Goal: Task Accomplishment & Management: Manage account settings

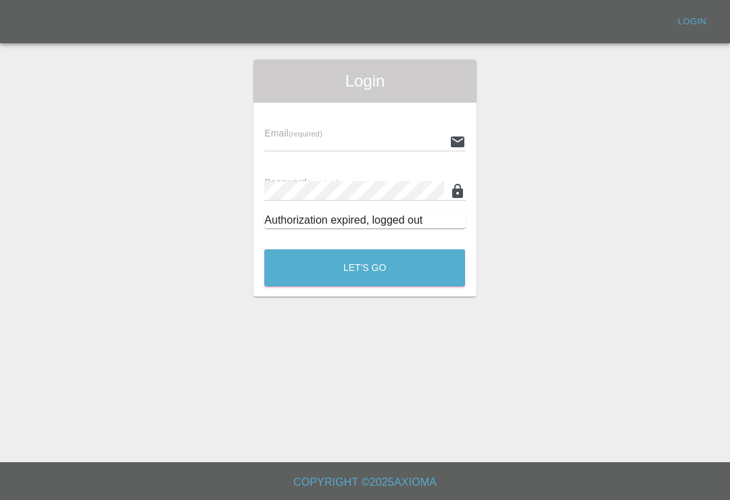
click at [398, 139] on input "text" at bounding box center [353, 142] width 179 height 20
type input "[EMAIL_ADDRESS][DOMAIN_NAME]"
click at [364, 268] on button "Let's Go" at bounding box center [364, 267] width 201 height 37
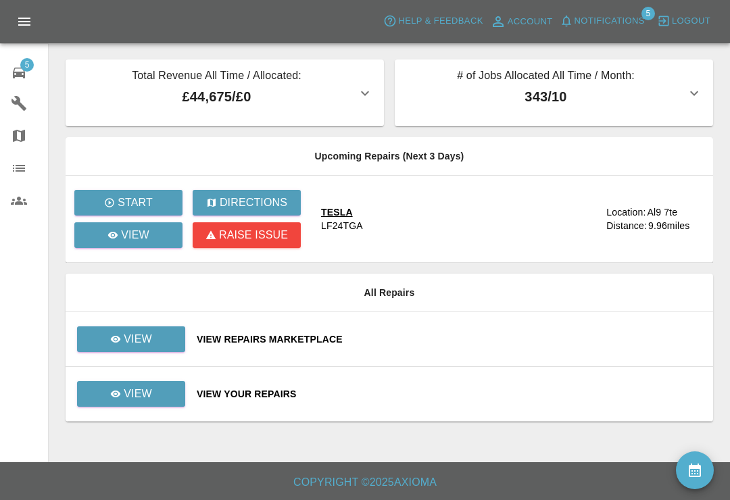
click at [468, 343] on div "View Repairs Marketplace" at bounding box center [449, 339] width 505 height 14
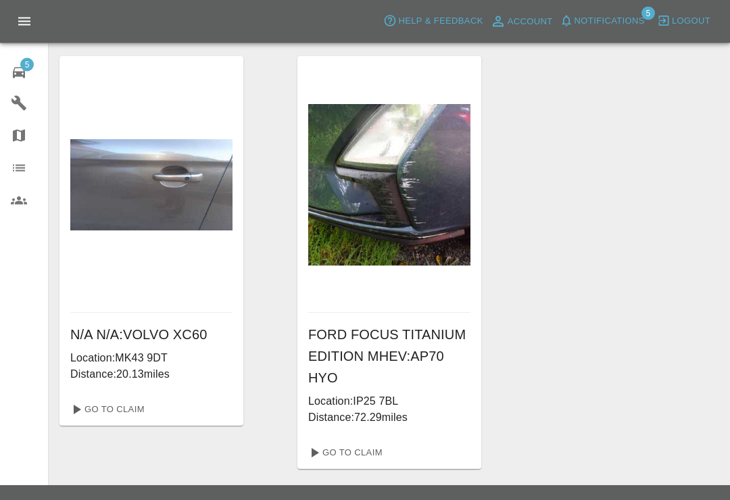
scroll to position [451, 0]
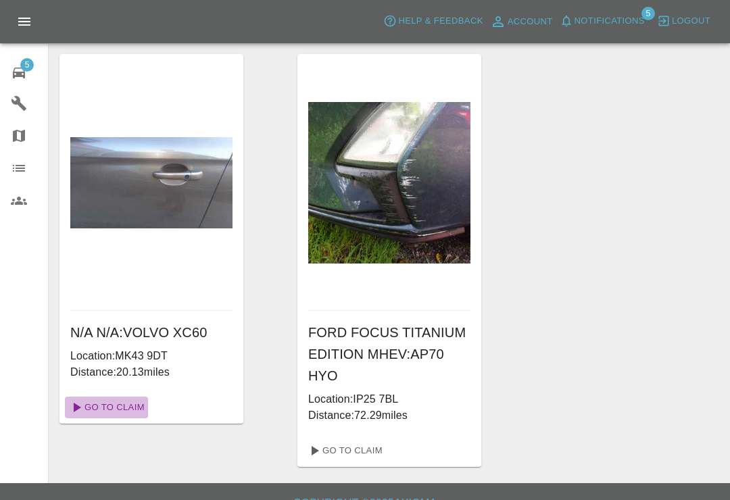
click at [95, 414] on link "Go To Claim" at bounding box center [106, 408] width 83 height 22
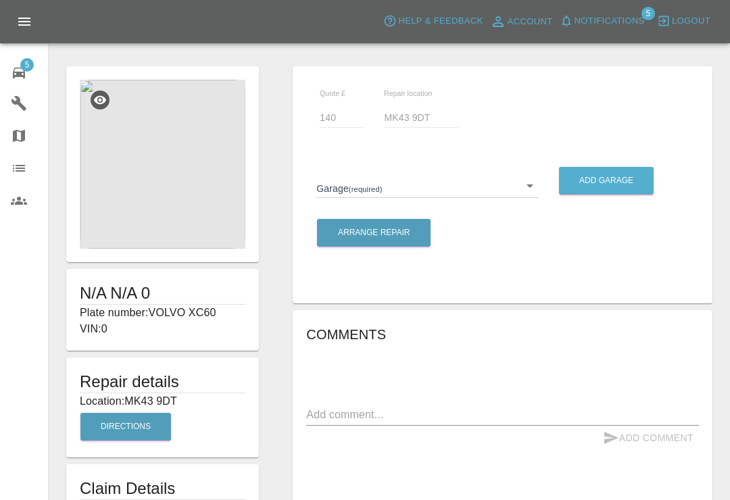
click at [151, 189] on img at bounding box center [163, 164] width 166 height 169
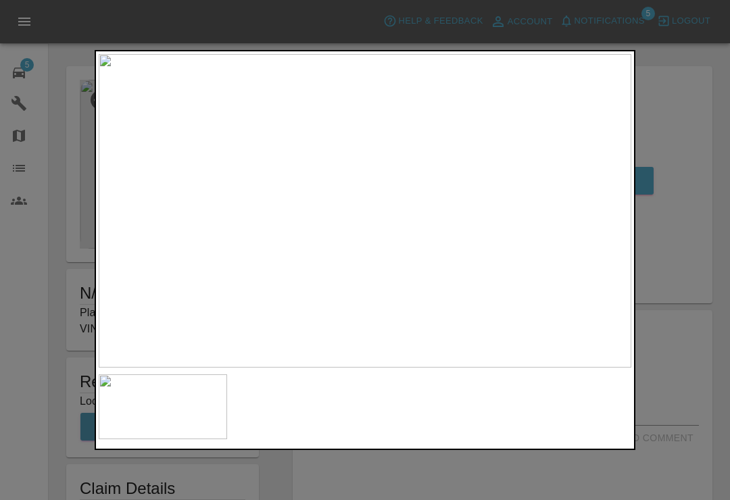
click at [722, 185] on div at bounding box center [365, 250] width 730 height 500
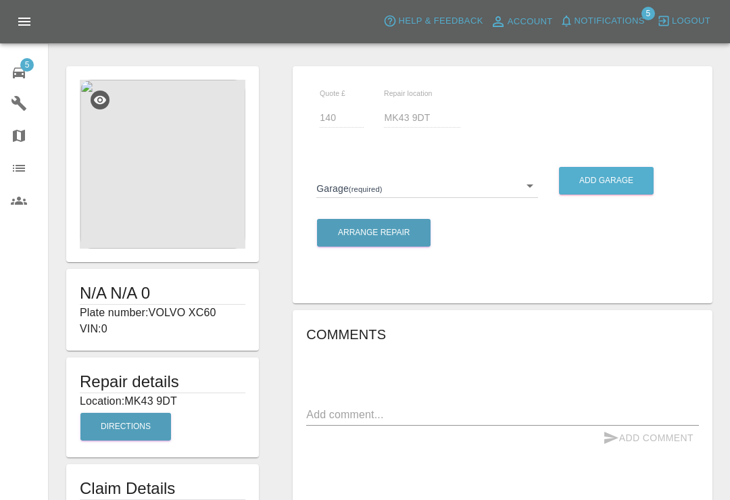
click at [537, 191] on body "Axioma Help & Feedback Account Notifications 5 Logout 5 Repair home Garages Map…" at bounding box center [365, 411] width 730 height 823
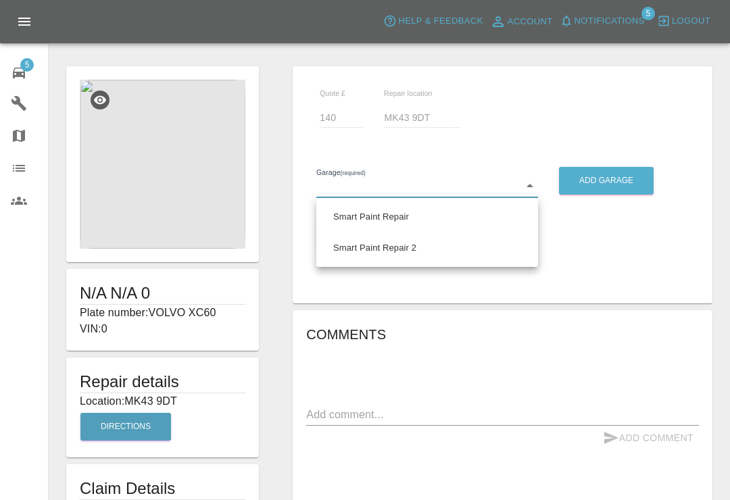
click at [391, 222] on li "Smart Paint Repair" at bounding box center [427, 216] width 215 height 31
type input "679a0979904d91245c525316"
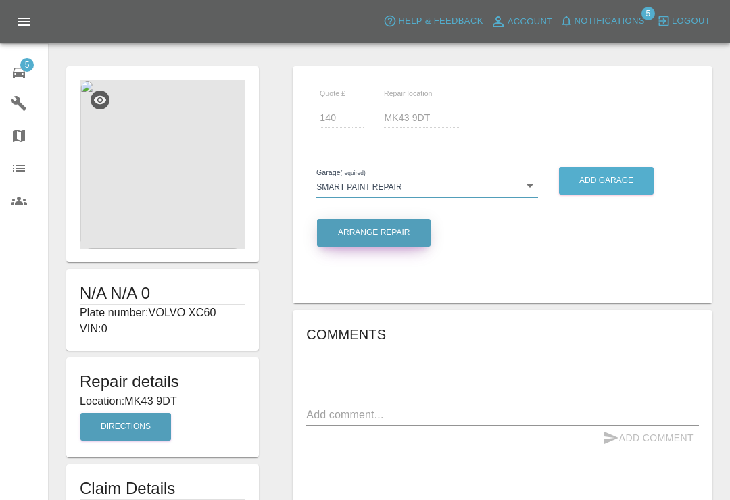
click at [389, 232] on button "Arrange Repair" at bounding box center [374, 233] width 114 height 28
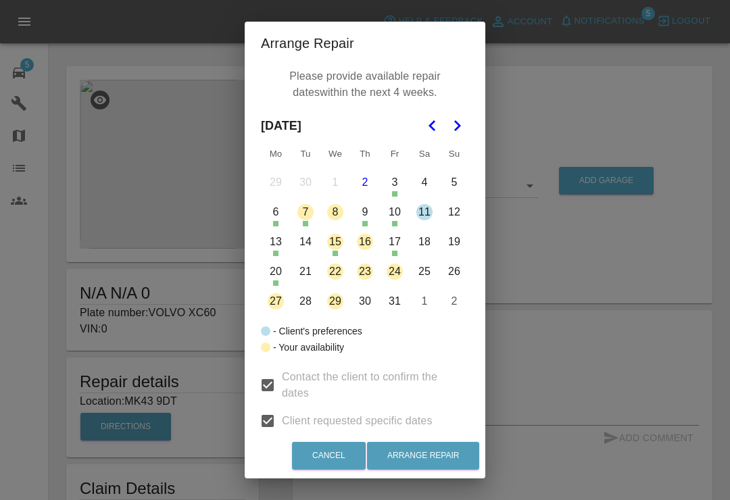
click at [370, 243] on button "16" at bounding box center [365, 242] width 28 height 28
click at [341, 273] on button "22" at bounding box center [335, 271] width 28 height 28
click at [368, 277] on button "23" at bounding box center [365, 271] width 28 height 28
click at [445, 455] on button "Arrange Repair" at bounding box center [423, 456] width 112 height 28
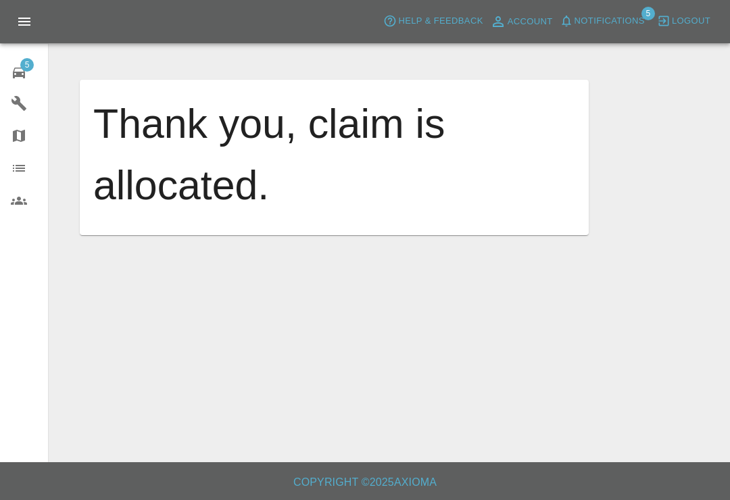
click at [578, 30] on button "Notifications" at bounding box center [602, 21] width 92 height 21
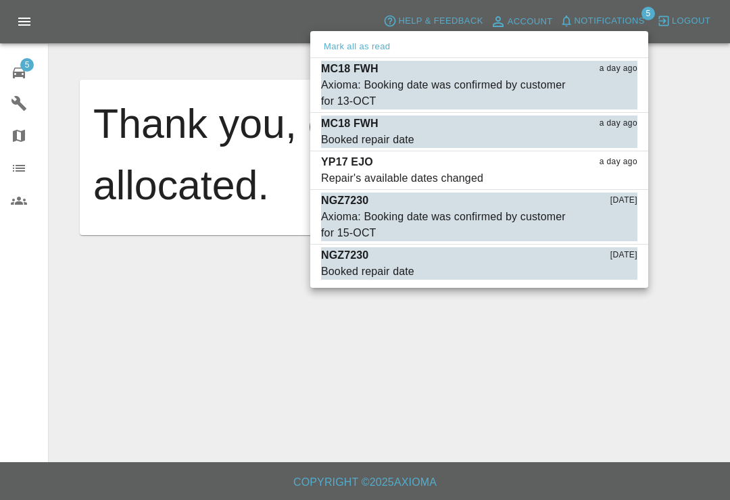
click at [380, 92] on div "Axioma: Booking date was confirmed by customer for 13-OCT" at bounding box center [445, 93] width 249 height 32
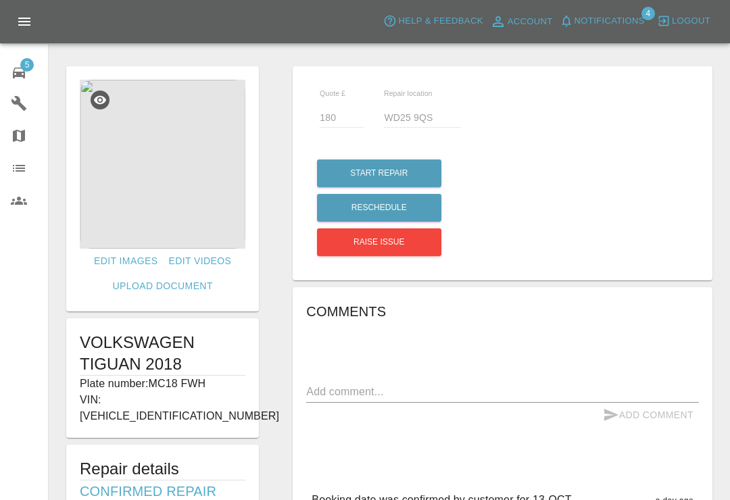
click at [576, 25] on span "Notifications" at bounding box center [609, 22] width 70 height 16
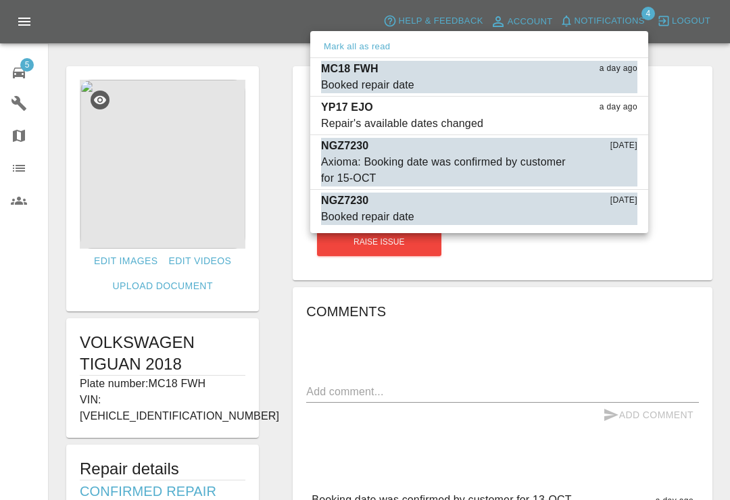
click at [716, 201] on div at bounding box center [365, 250] width 730 height 500
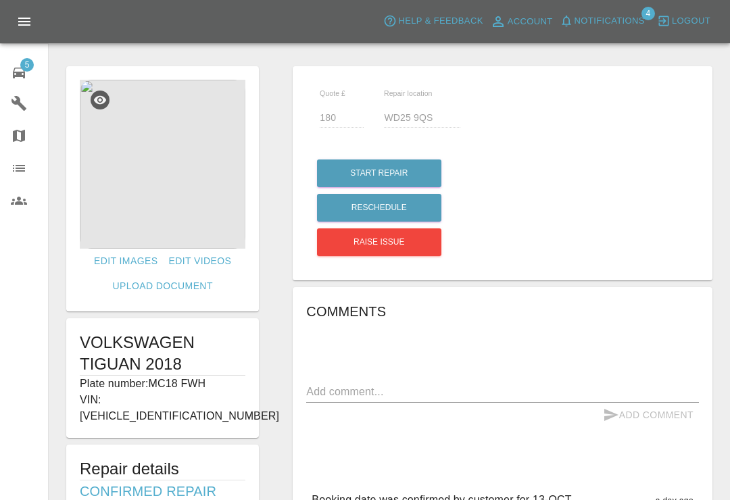
click at [582, 22] on span "Notifications" at bounding box center [609, 22] width 70 height 16
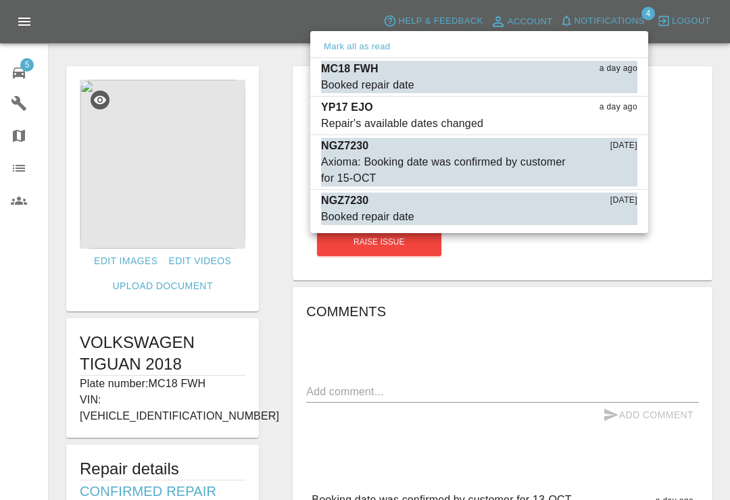
click at [431, 126] on div "Repair's available dates changed" at bounding box center [402, 124] width 162 height 16
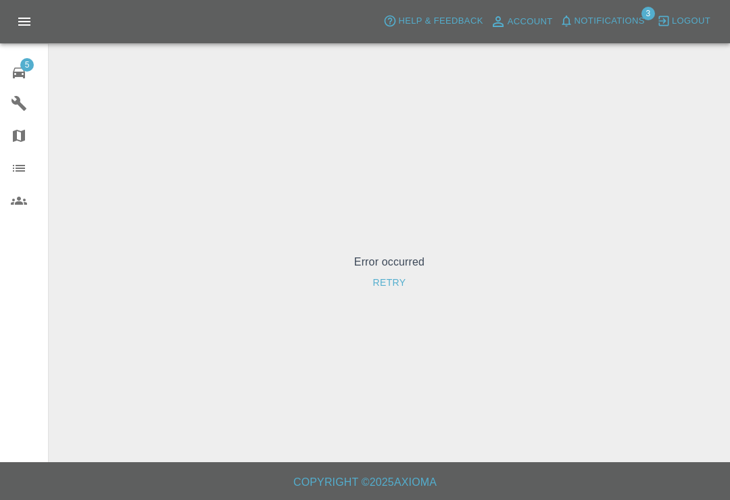
click at [572, 24] on icon "button" at bounding box center [567, 21] width 14 height 14
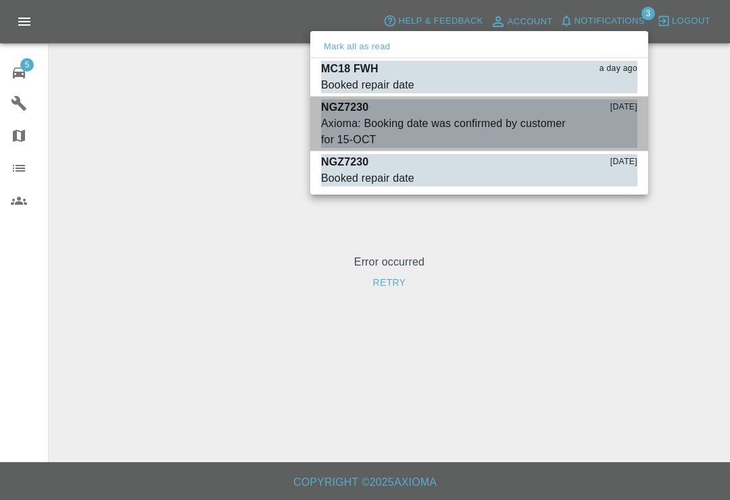
click at [380, 140] on div "Axioma: Booking date was confirmed by customer for 15-OCT" at bounding box center [445, 132] width 249 height 32
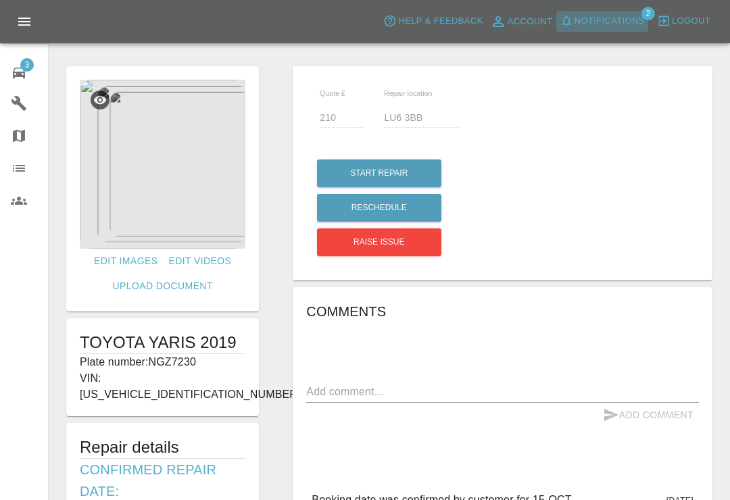
click at [572, 20] on icon "button" at bounding box center [567, 21] width 14 height 14
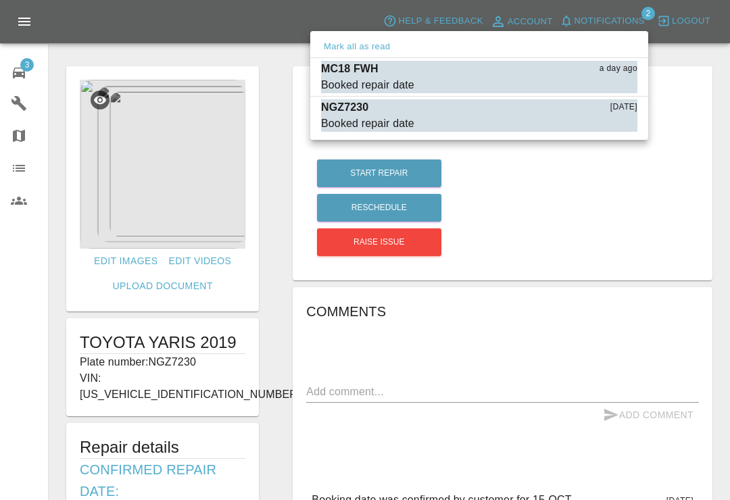
click at [359, 77] on div "Booked repair date" at bounding box center [367, 85] width 93 height 16
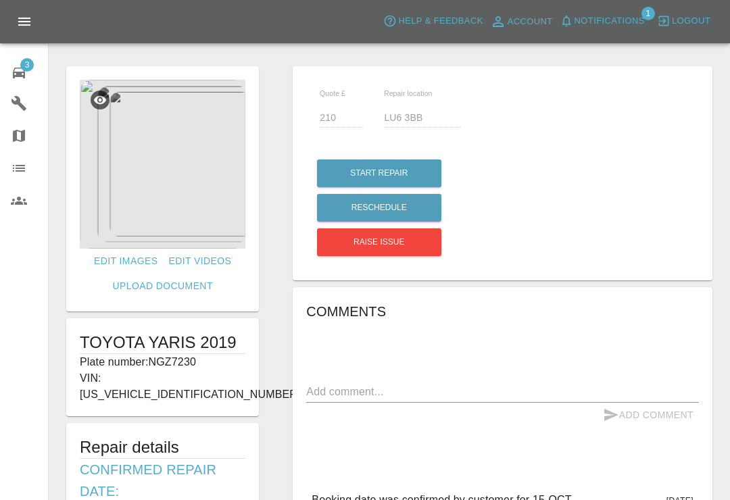
type input "180"
type input "WD25 9QS"
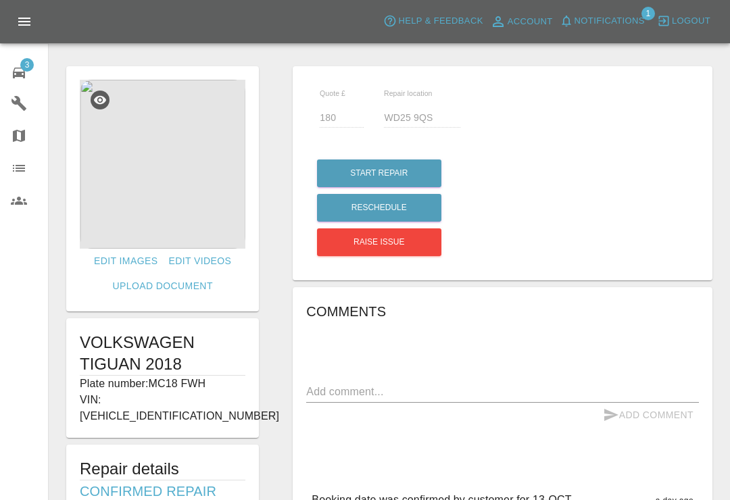
click at [571, 30] on button "Notifications" at bounding box center [602, 21] width 92 height 21
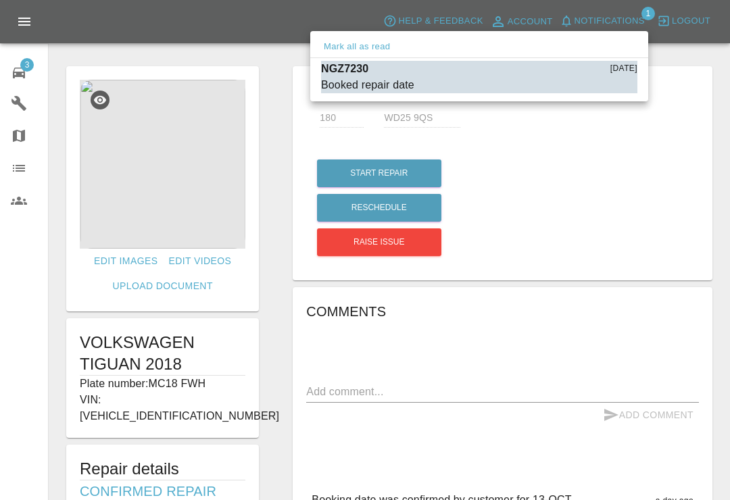
click at [387, 82] on div "Booked repair date" at bounding box center [367, 85] width 93 height 16
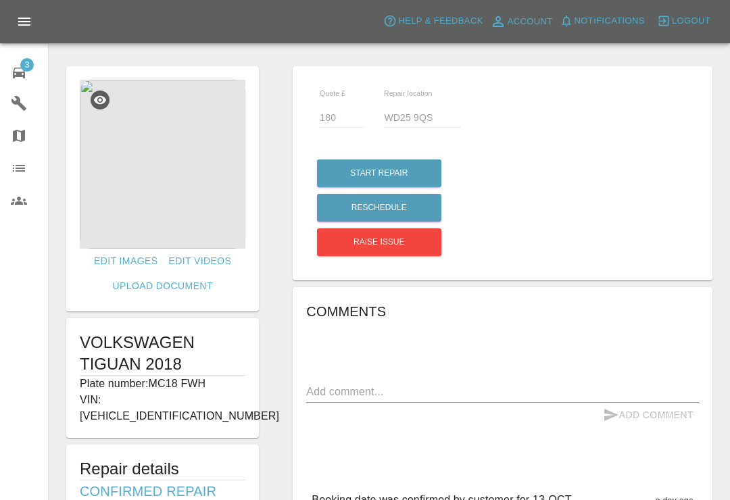
type input "210"
type input "LU6 3BB"
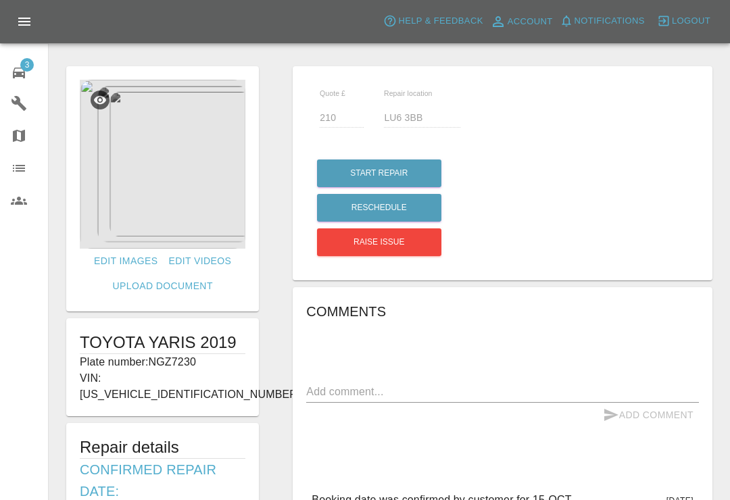
click at [26, 69] on span "3" at bounding box center [27, 65] width 14 height 14
